Goal: Find specific page/section: Find specific page/section

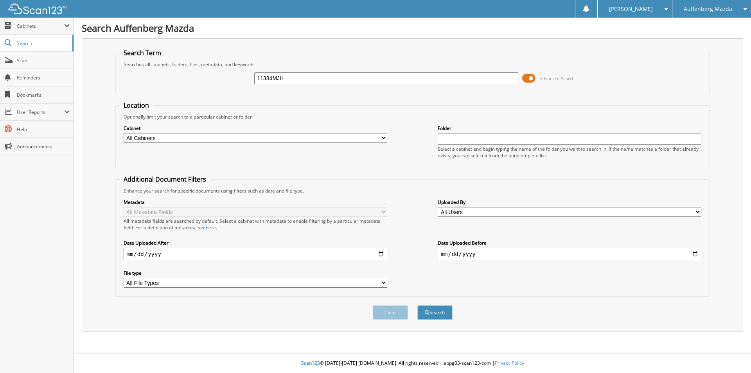
type input "11384MJH"
click at [364, 176] on fieldset "Additional Document Filters Enhance your search for specific documents using fi…" at bounding box center [412, 236] width 594 height 122
click at [310, 81] on input "11384MJH" at bounding box center [386, 78] width 264 height 12
click at [417, 305] on button "Search" at bounding box center [434, 312] width 35 height 14
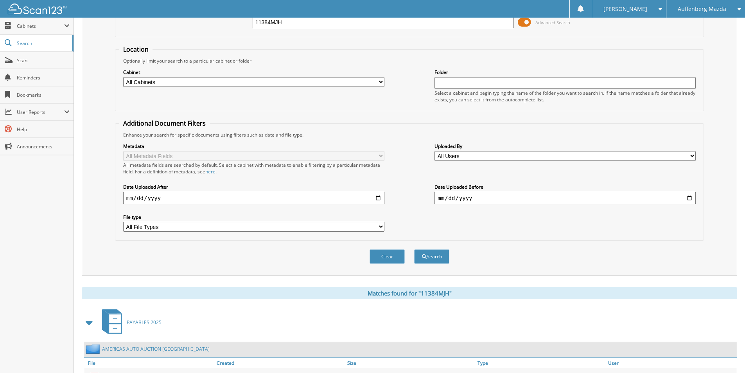
scroll to position [121, 0]
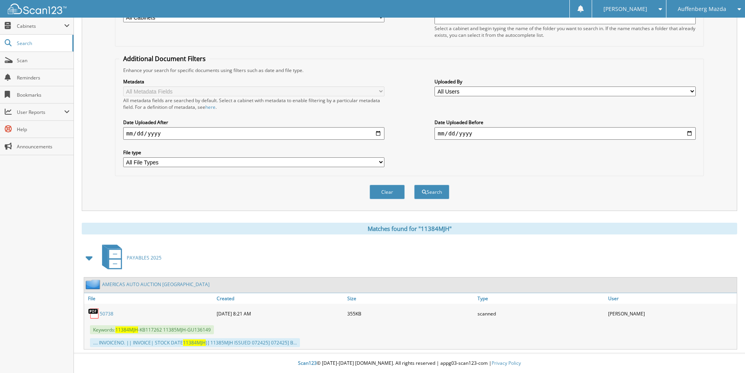
click at [109, 313] on link "50738" at bounding box center [107, 313] width 14 height 7
click at [31, 59] on span "Scan" at bounding box center [43, 60] width 53 height 7
